Goal: Task Accomplishment & Management: Manage account settings

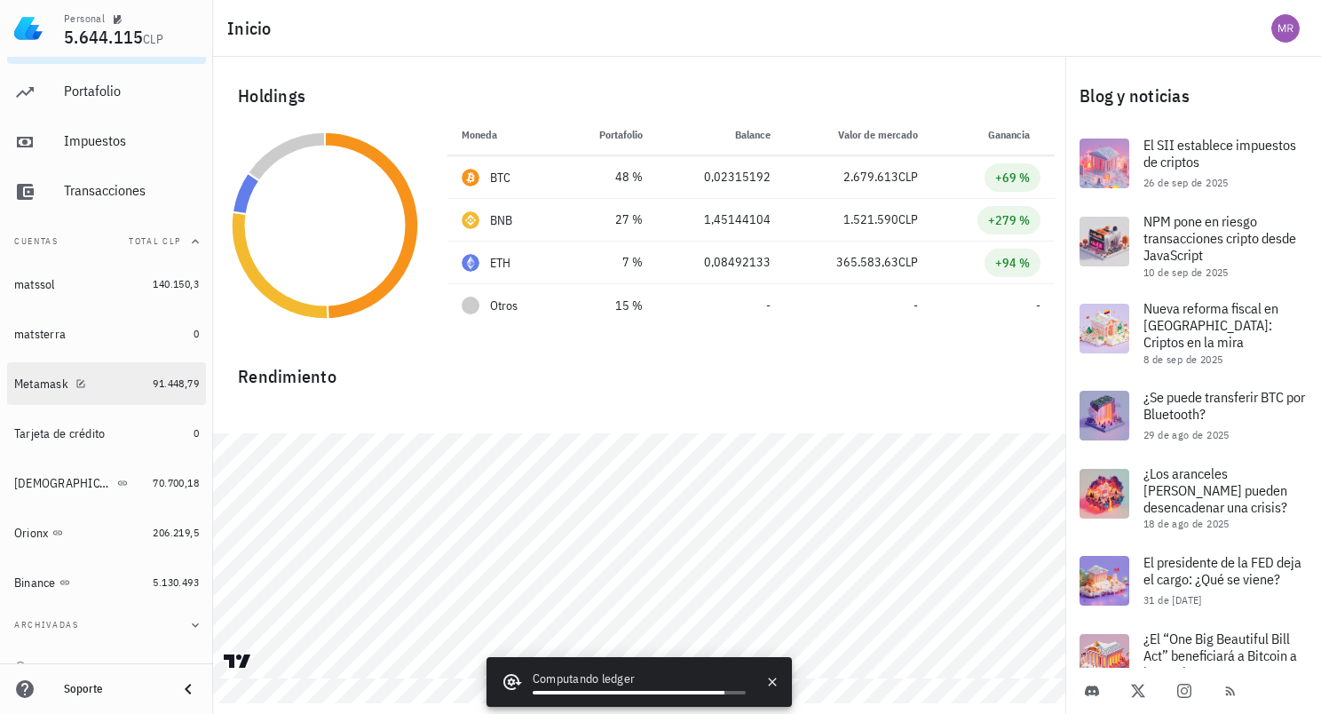
scroll to position [64, 0]
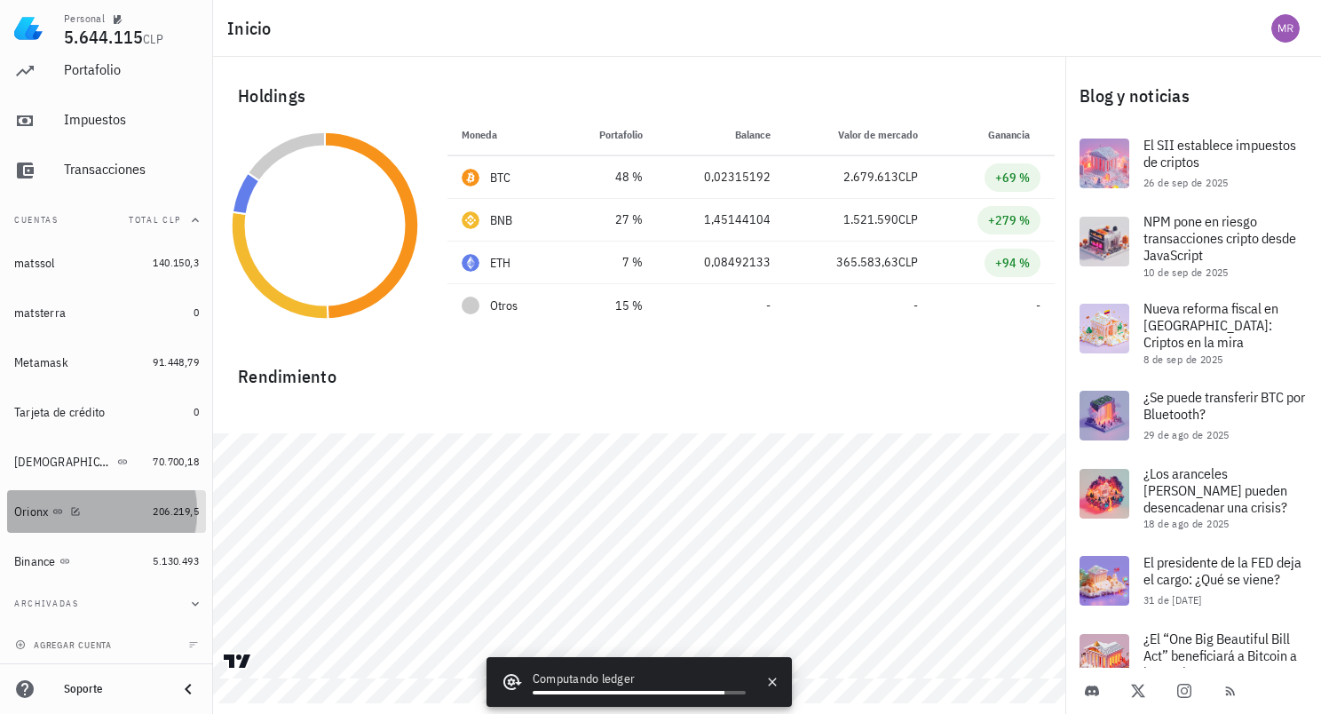
click at [117, 524] on div "Orionx" at bounding box center [79, 512] width 131 height 38
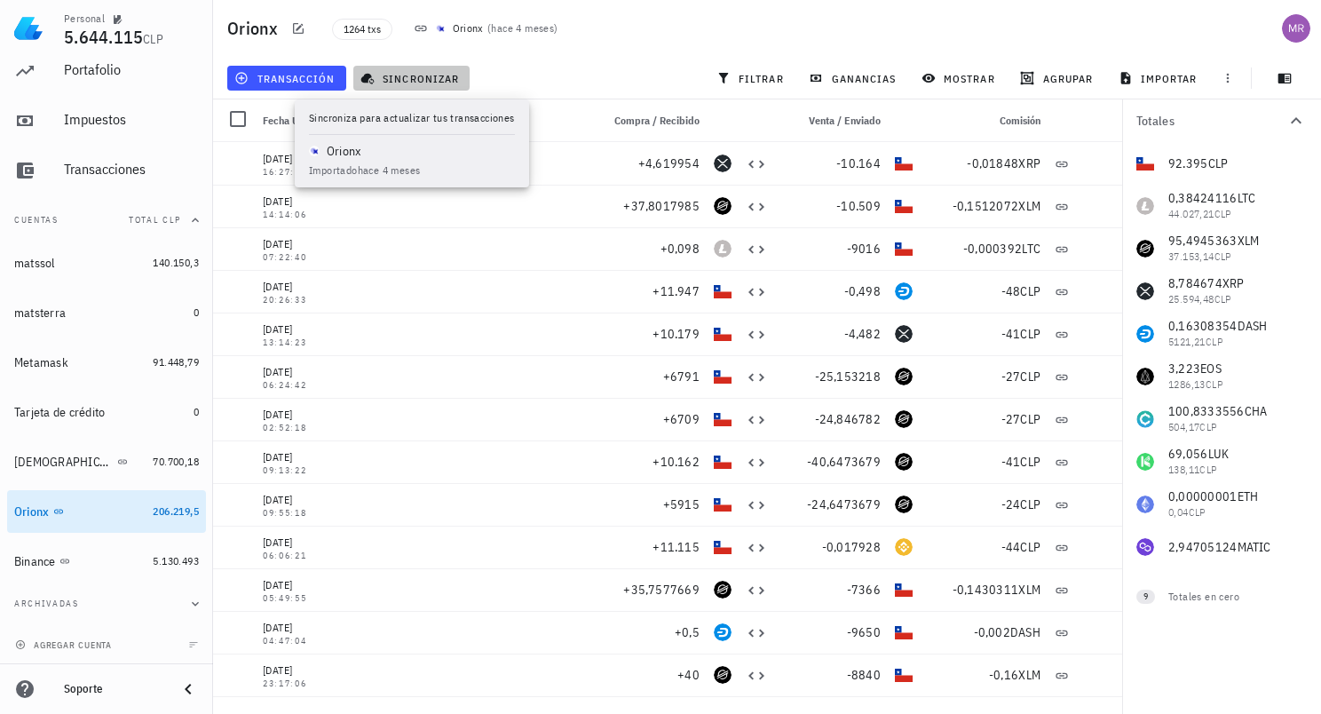
click at [407, 71] on span "sincronizar" at bounding box center [411, 78] width 95 height 14
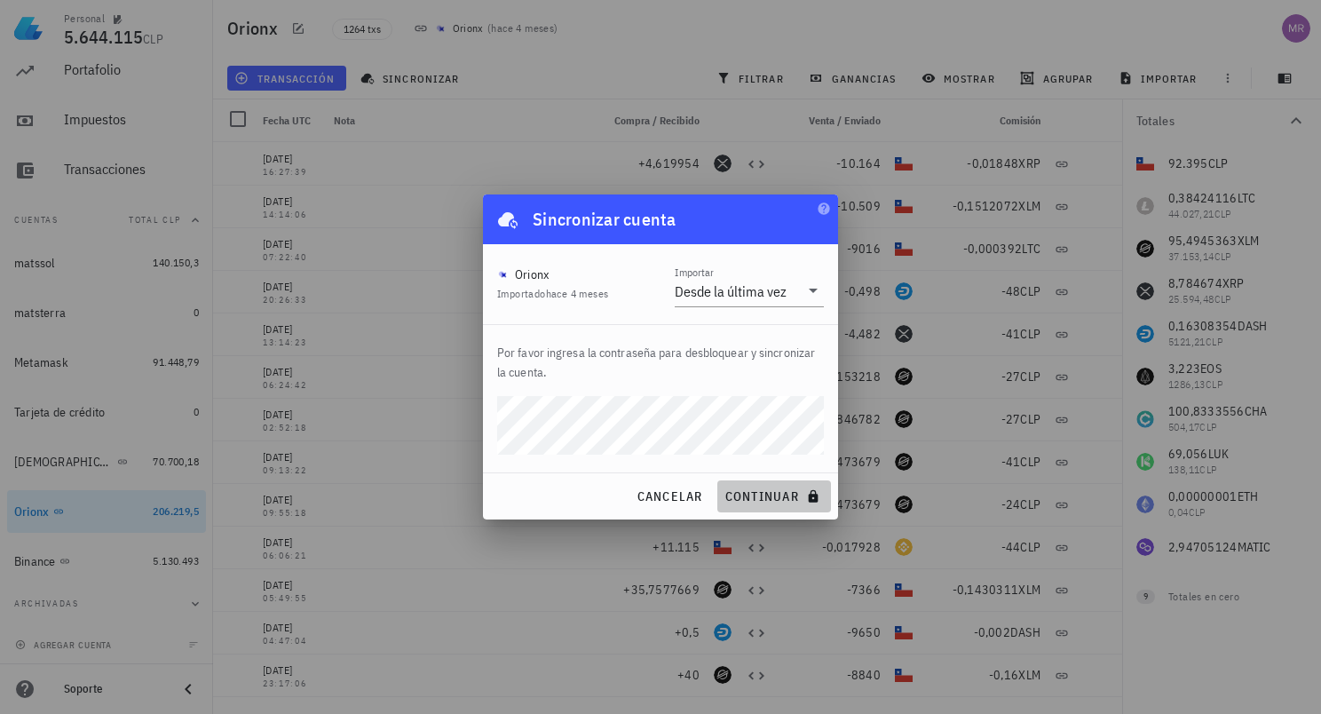
click at [733, 501] on span "continuar" at bounding box center [773, 496] width 99 height 16
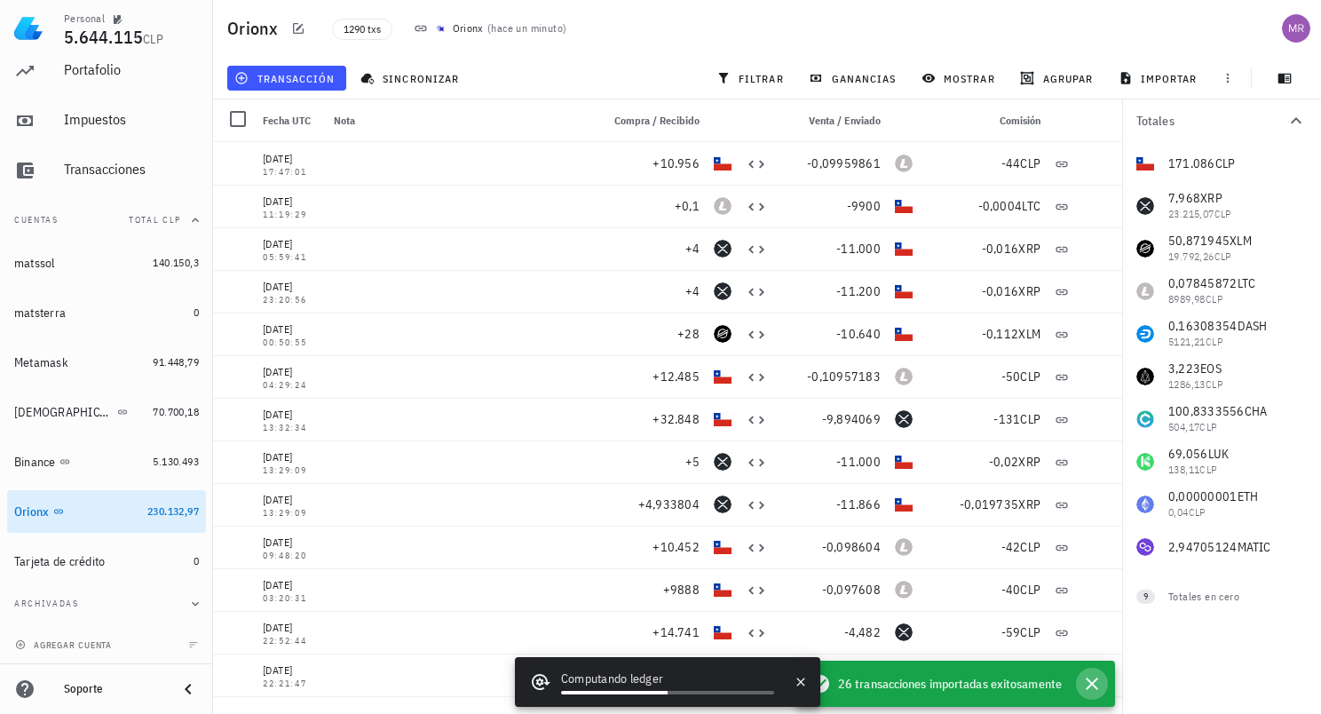
click at [1093, 683] on icon "button" at bounding box center [1091, 683] width 21 height 21
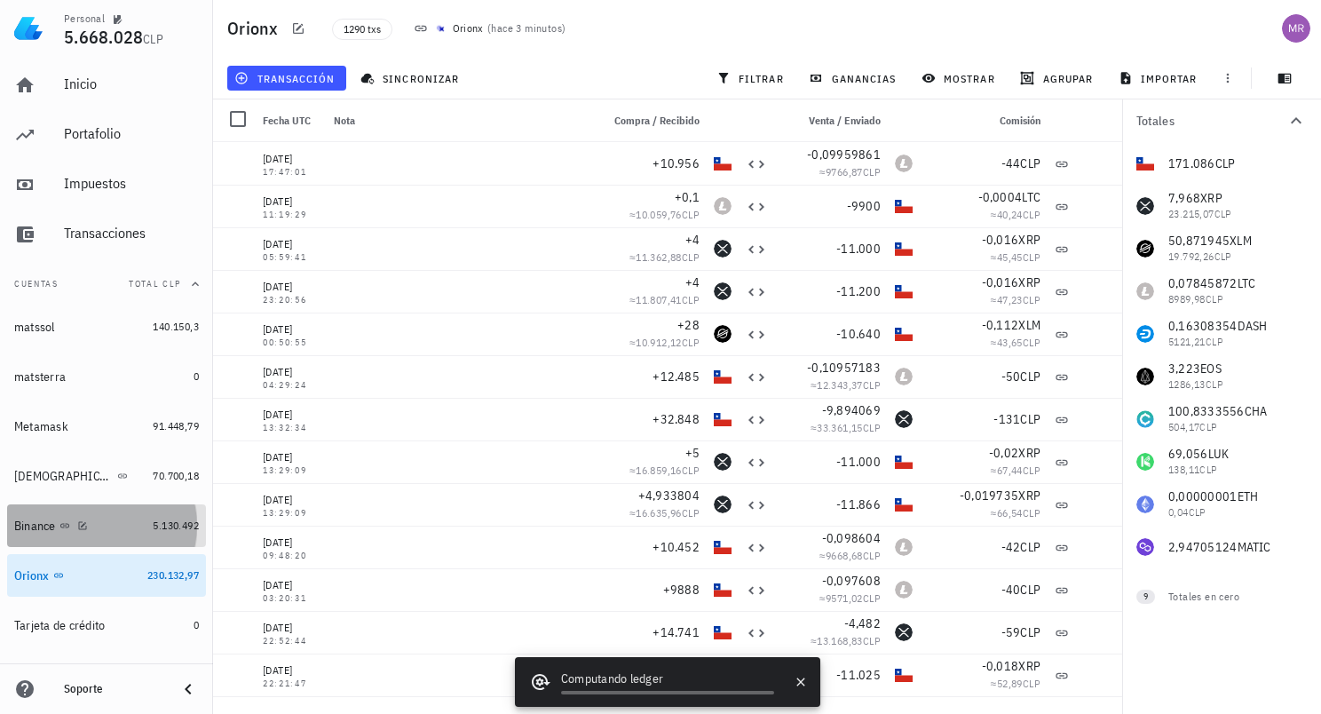
click at [121, 527] on div "Binance" at bounding box center [79, 525] width 131 height 17
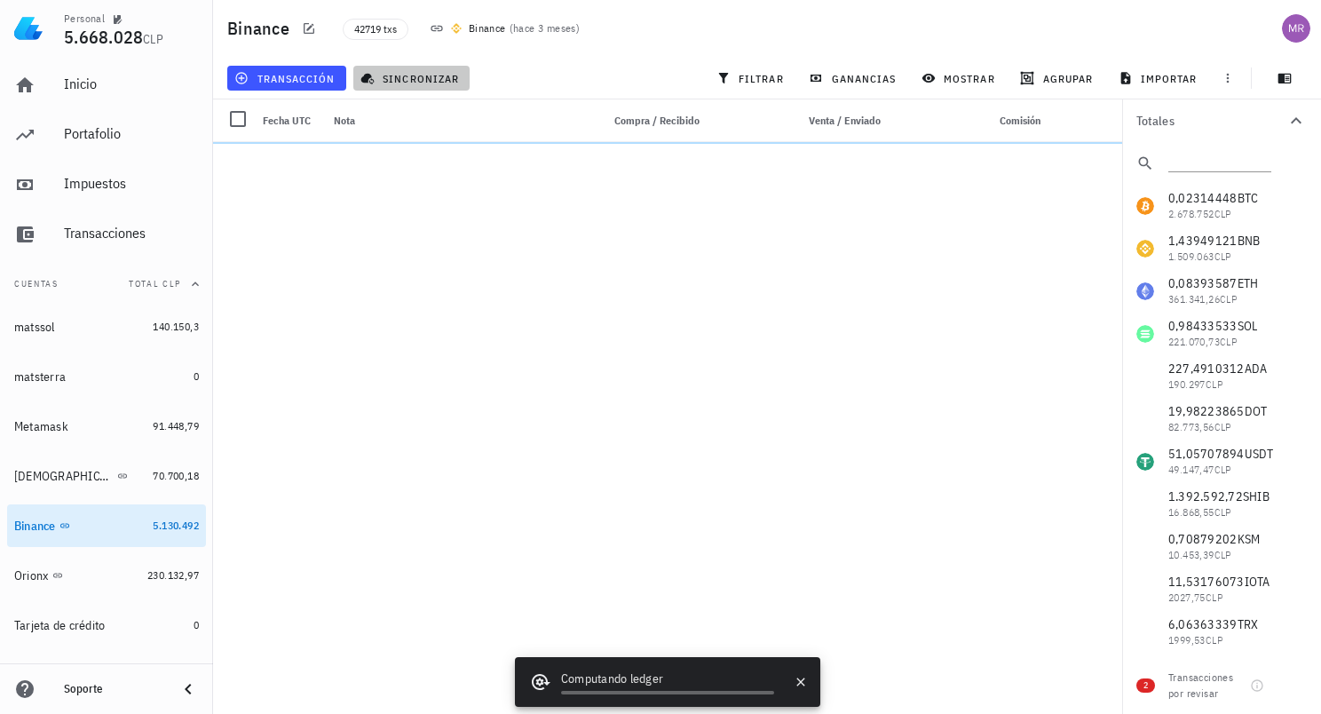
click at [418, 78] on span "sincronizar" at bounding box center [411, 78] width 95 height 14
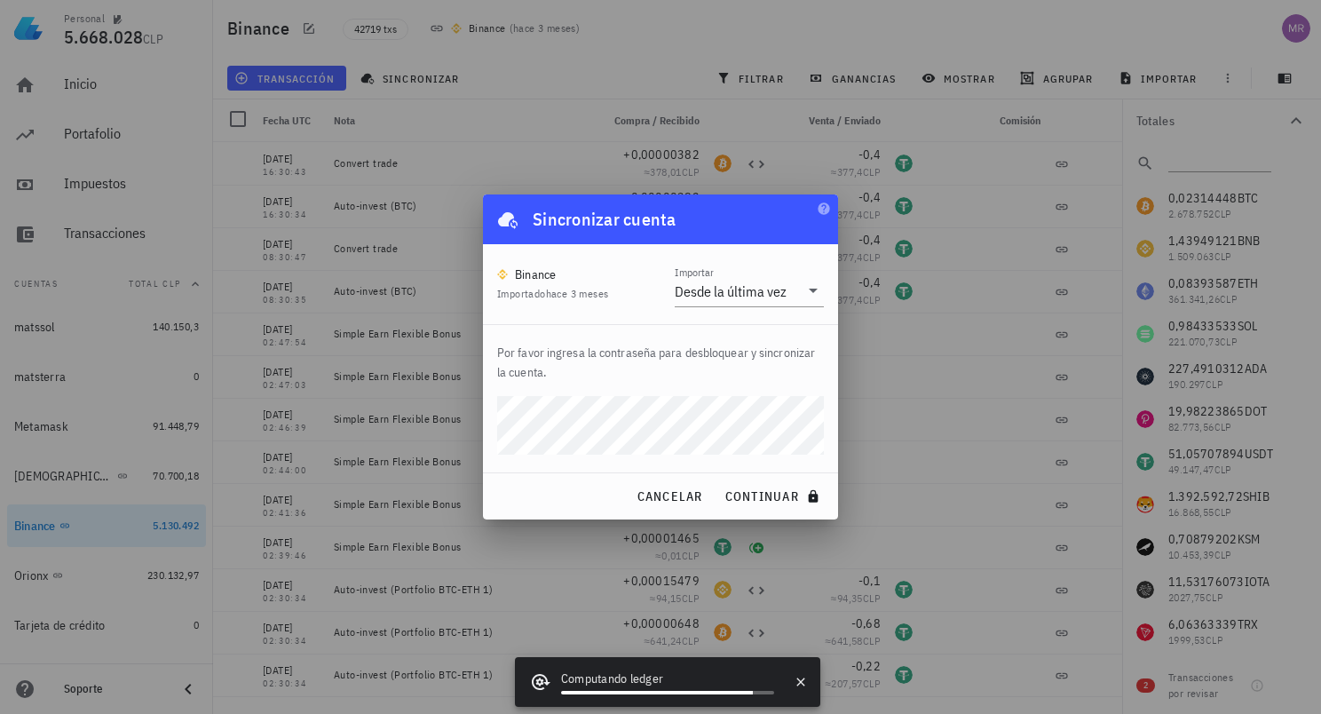
click at [717, 480] on button "continuar" at bounding box center [774, 496] width 114 height 32
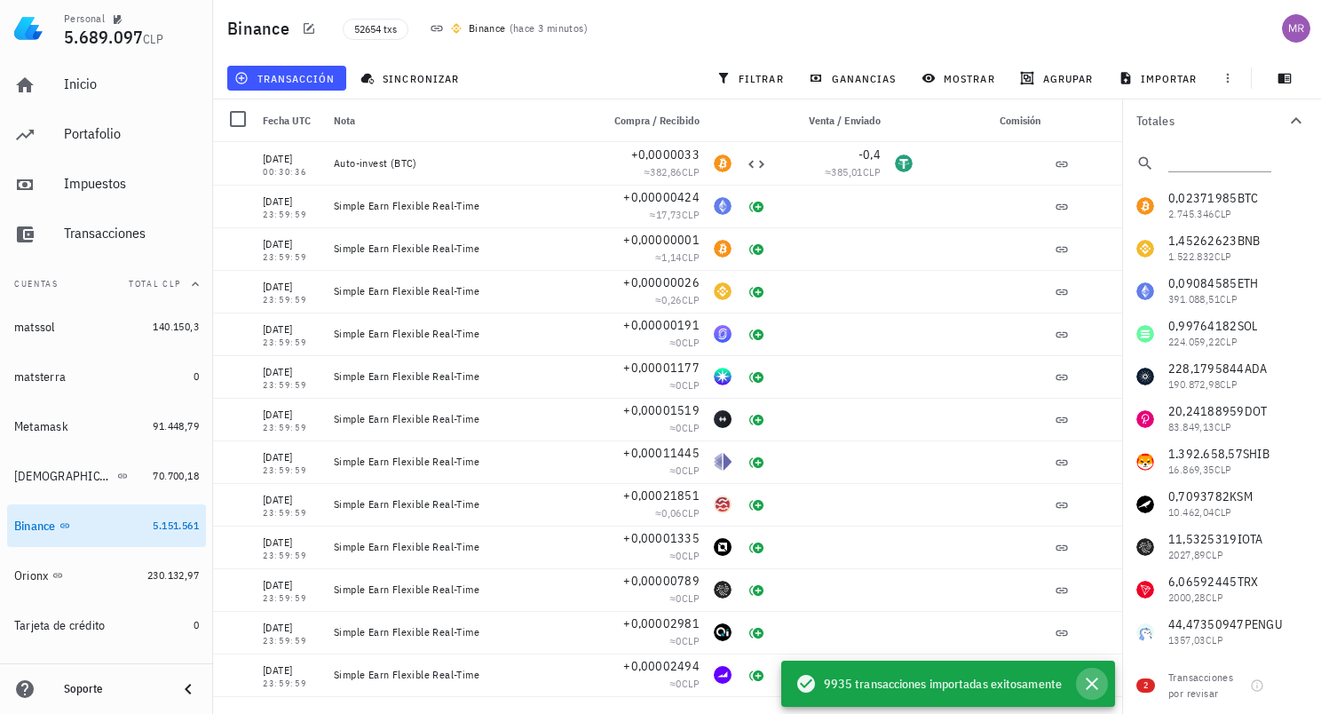
click at [1086, 687] on icon "button" at bounding box center [1091, 683] width 21 height 21
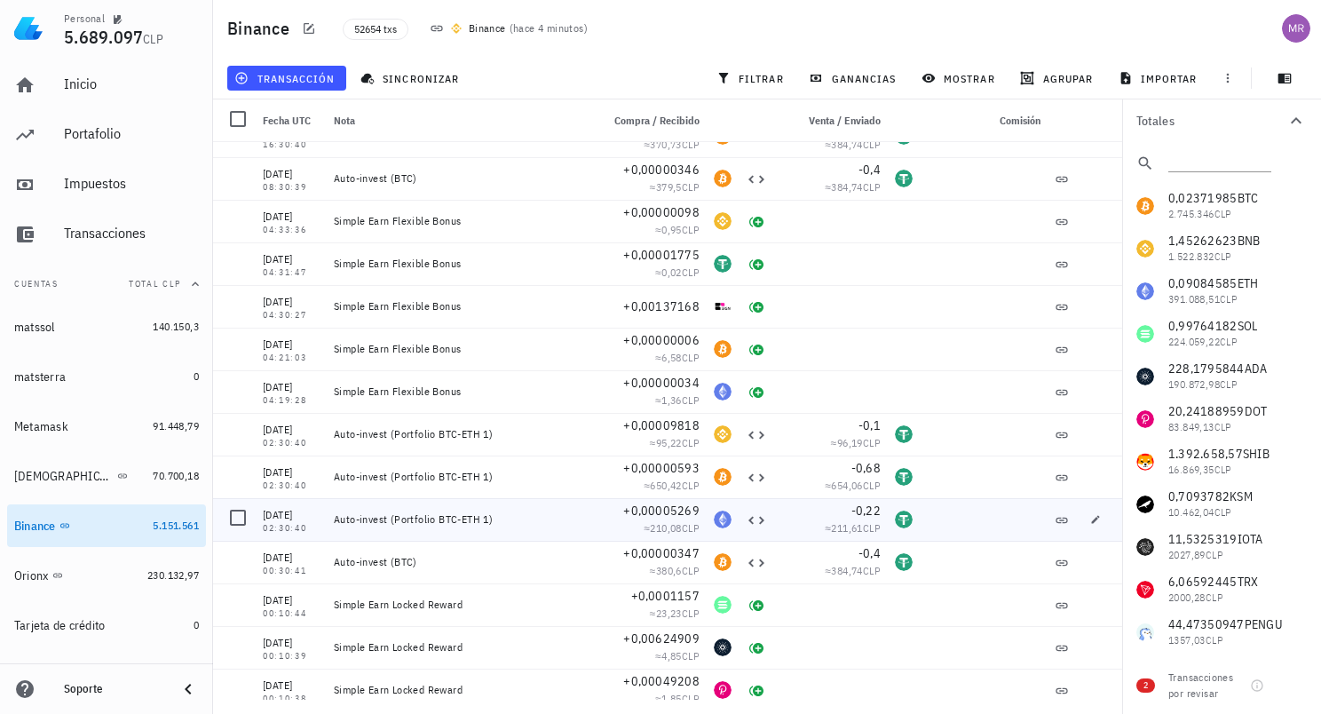
scroll to position [8165, 0]
